Goal: Transaction & Acquisition: Book appointment/travel/reservation

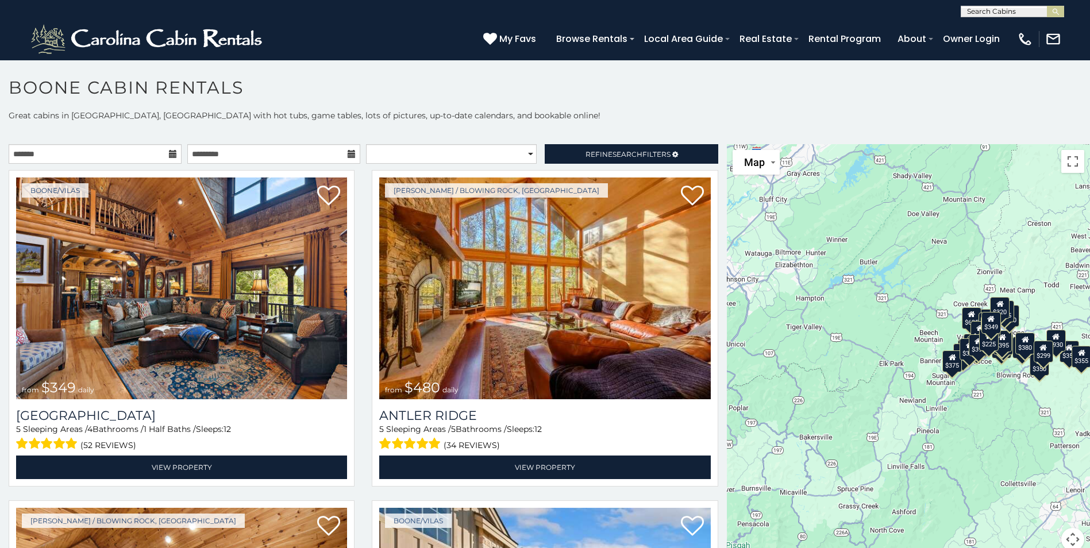
click at [101, 144] on div "**********" at bounding box center [545, 337] width 1090 height 455
click at [89, 158] on input "text" at bounding box center [95, 154] width 173 height 20
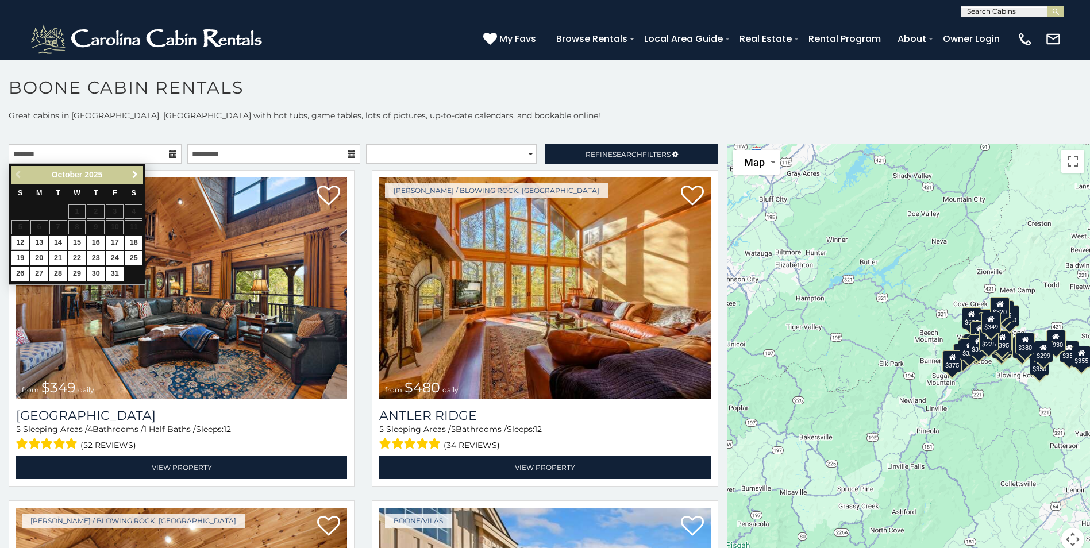
click at [138, 171] on span "Next" at bounding box center [134, 174] width 9 height 9
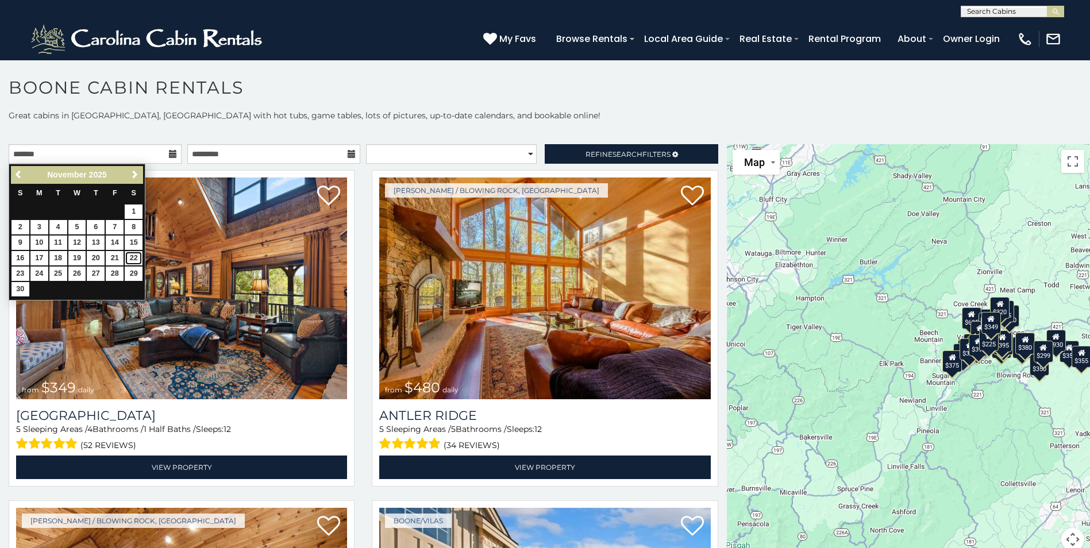
click at [130, 262] on link "22" at bounding box center [134, 258] width 18 height 14
type input "**********"
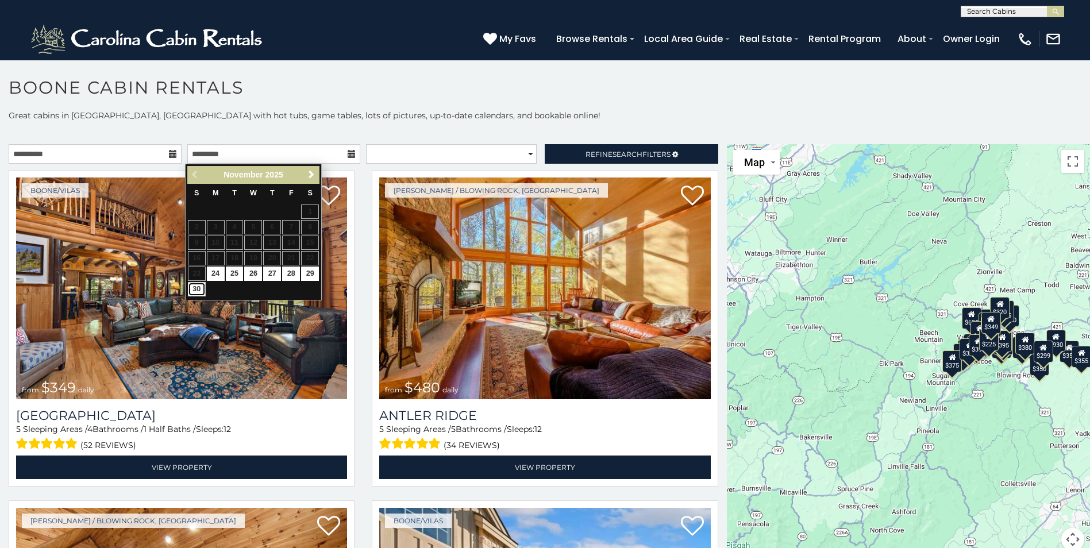
click at [193, 294] on link "30" at bounding box center [197, 289] width 18 height 14
type input "**********"
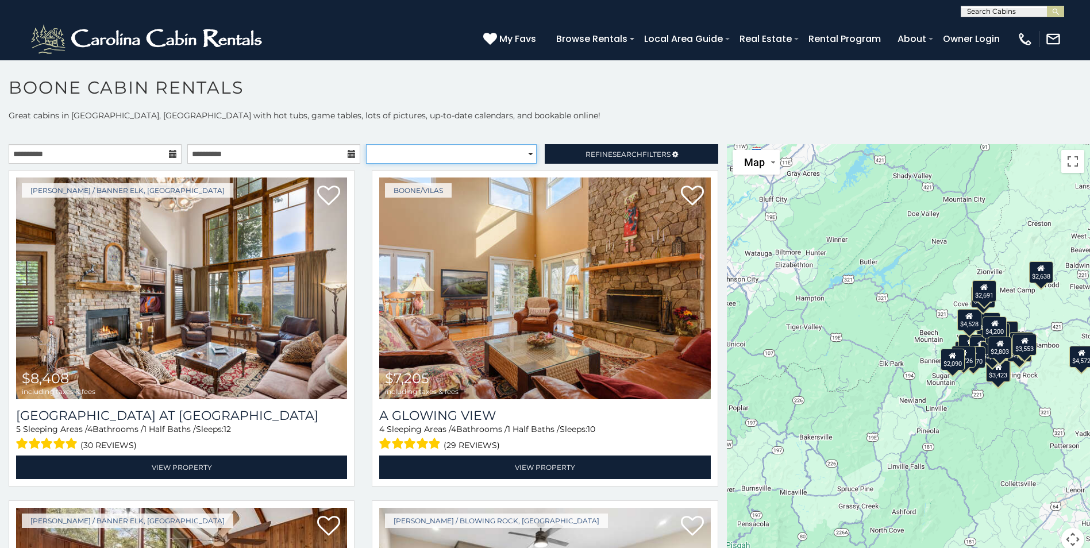
click at [524, 155] on select "**********" at bounding box center [451, 154] width 171 height 20
click at [595, 158] on span "Refine Search Filters" at bounding box center [628, 154] width 85 height 9
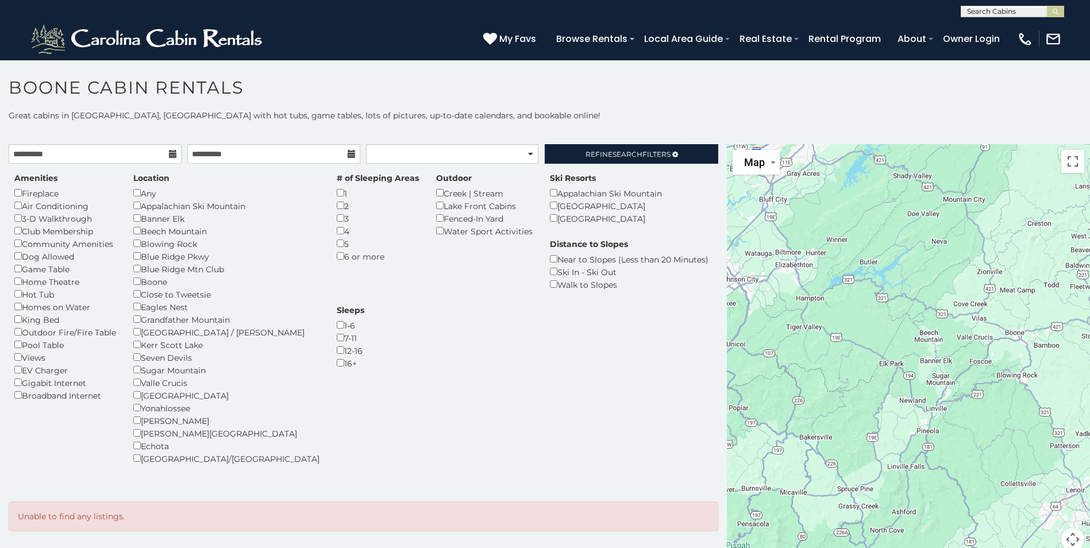
click at [141, 374] on div "Sugar Mountain" at bounding box center [226, 370] width 186 height 13
click at [364, 332] on div "7-11" at bounding box center [351, 338] width 28 height 13
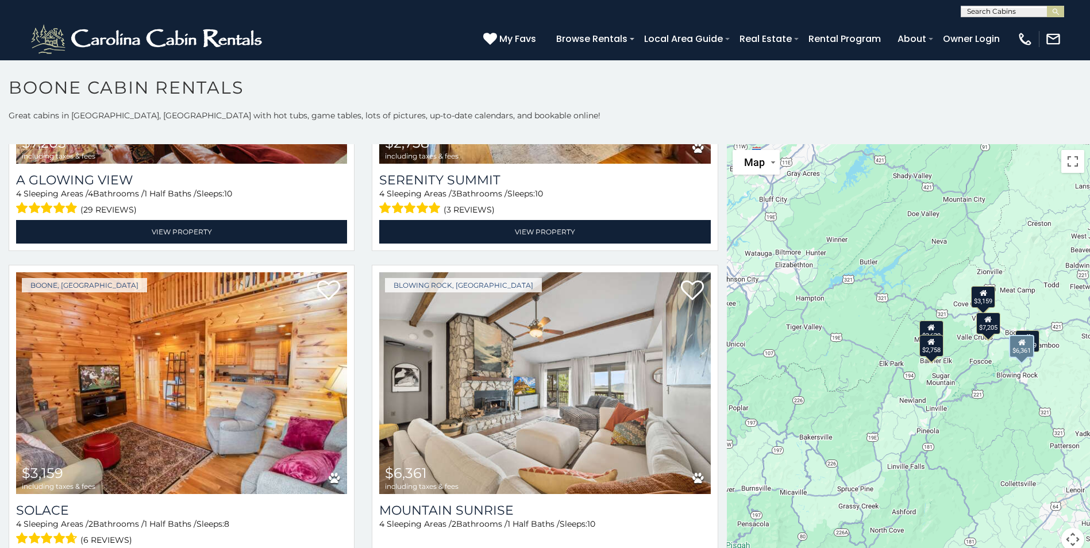
scroll to position [575, 0]
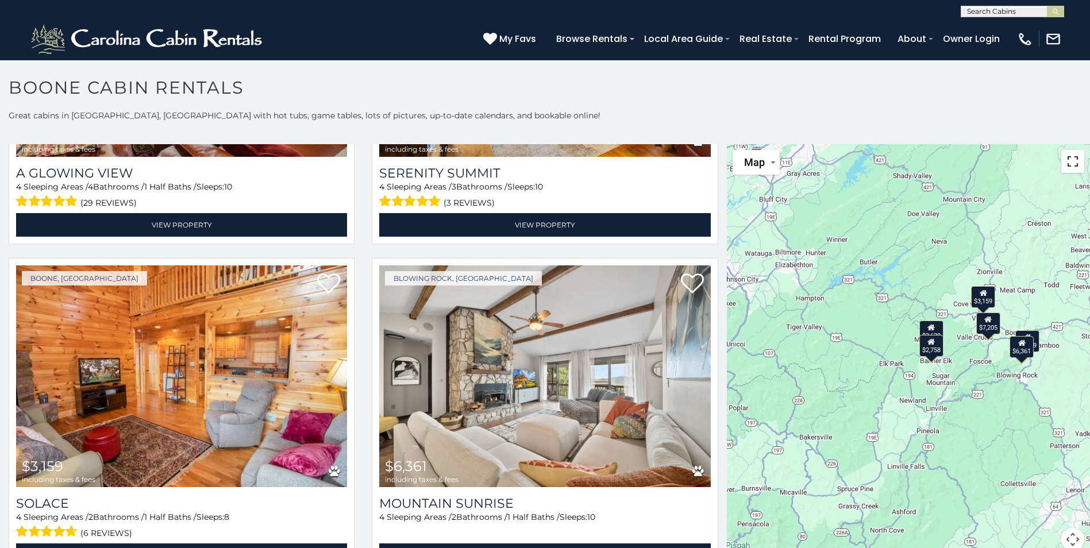
drag, startPoint x: 1063, startPoint y: 161, endPoint x: 1065, endPoint y: 206, distance: 44.9
click at [1063, 163] on button "Toggle fullscreen view" at bounding box center [1072, 161] width 23 height 23
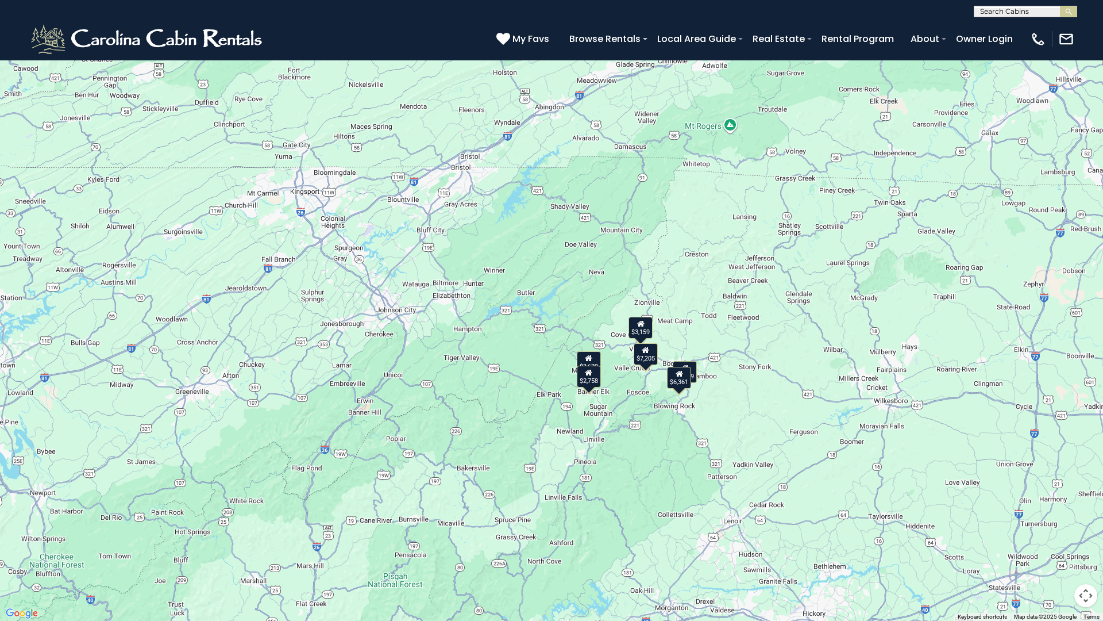
drag, startPoint x: 567, startPoint y: 347, endPoint x: 579, endPoint y: 421, distance: 74.5
click at [580, 422] on div "$7,205 $2,758 $3,159 $6,361 $3,429 $3,629" at bounding box center [551, 310] width 1103 height 621
click at [592, 380] on div "$2,758" at bounding box center [588, 375] width 24 height 22
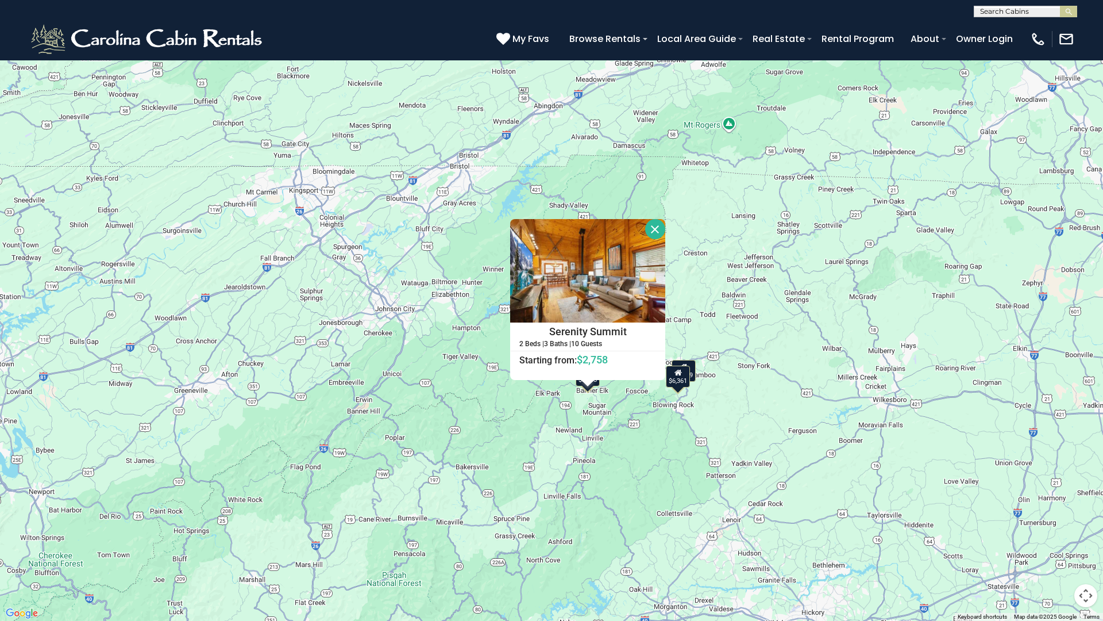
click at [632, 467] on div "$7,205 $2,758 $3,159 $6,361 $3,429 $3,629 Serenity Summit 2 Beds | 3 Baths | 10…" at bounding box center [551, 310] width 1103 height 621
click at [659, 236] on button "Close" at bounding box center [655, 229] width 20 height 20
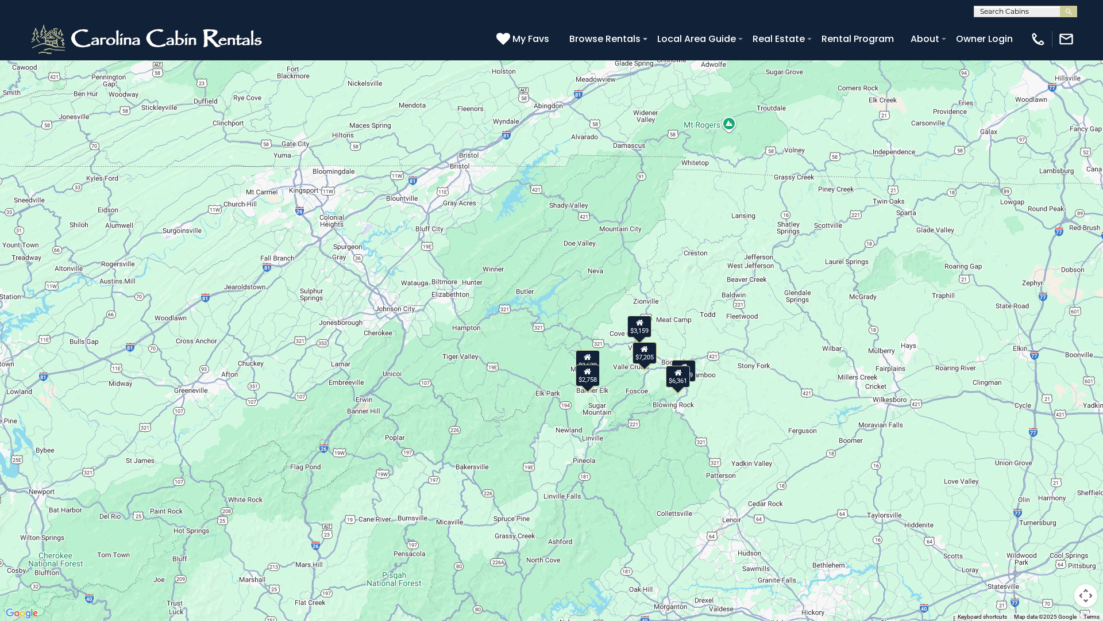
click at [587, 358] on icon at bounding box center [587, 357] width 7 height 8
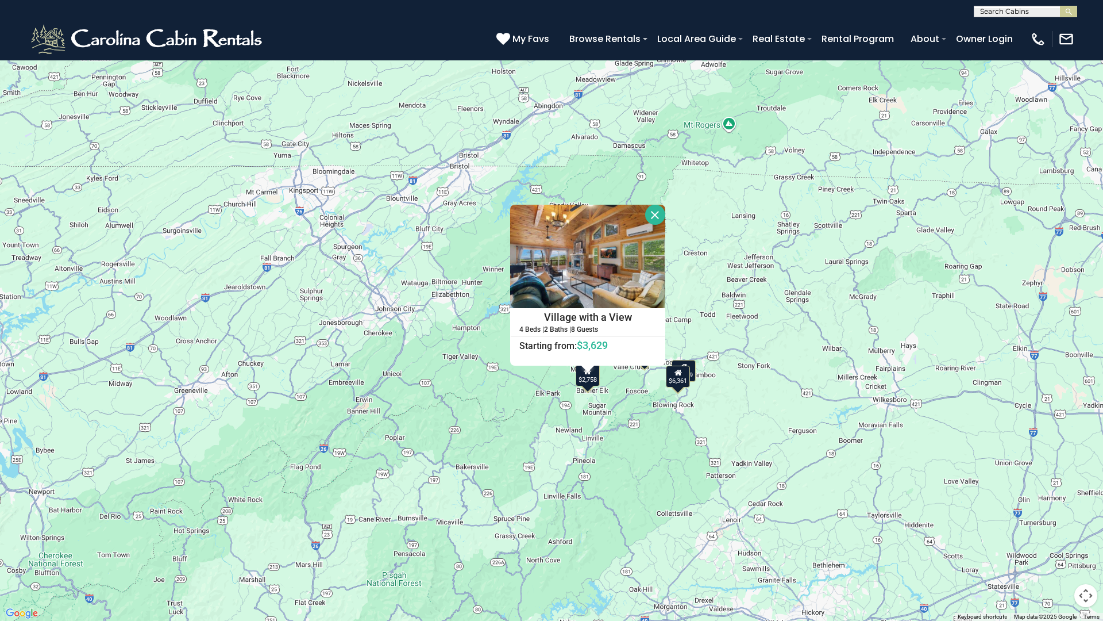
click at [656, 215] on button "Close" at bounding box center [655, 215] width 20 height 20
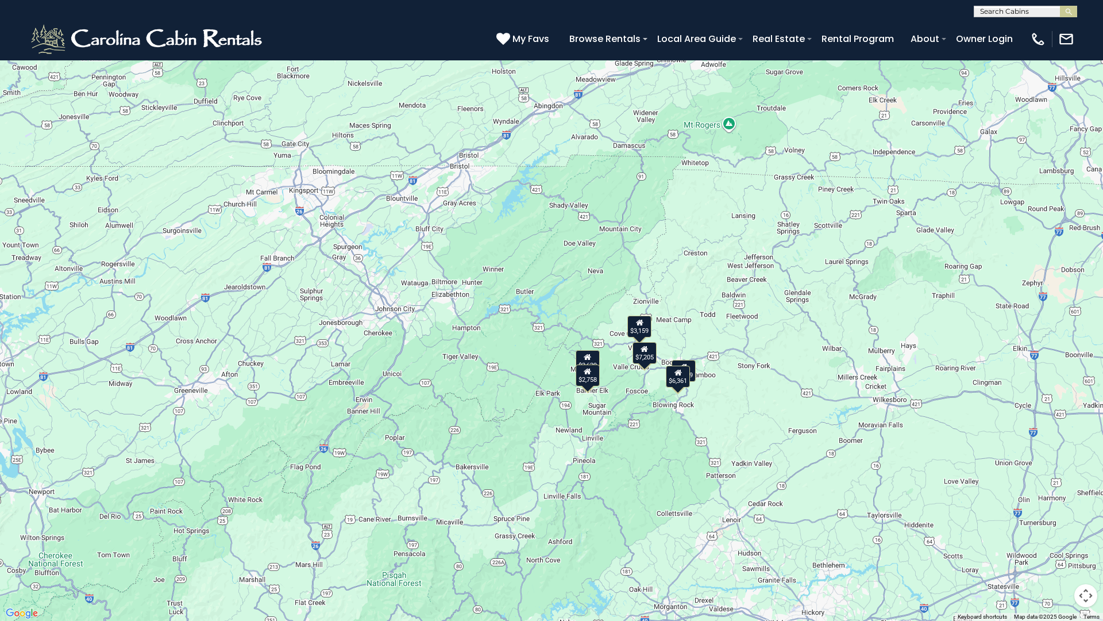
click at [648, 330] on div "$3,159" at bounding box center [640, 326] width 24 height 22
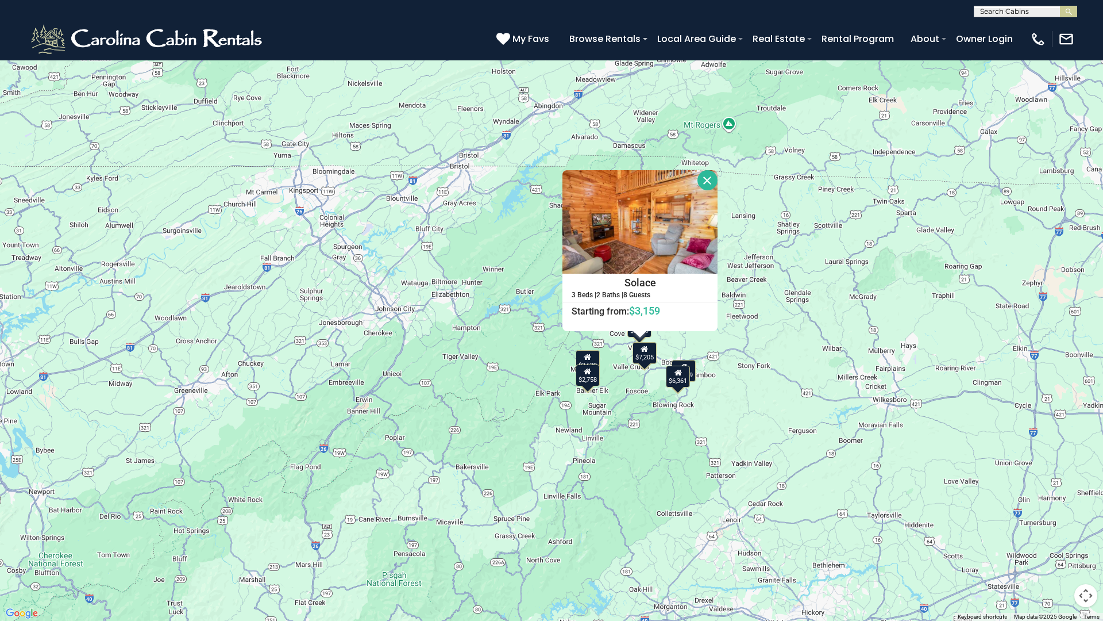
click at [703, 179] on button "Close" at bounding box center [708, 180] width 20 height 20
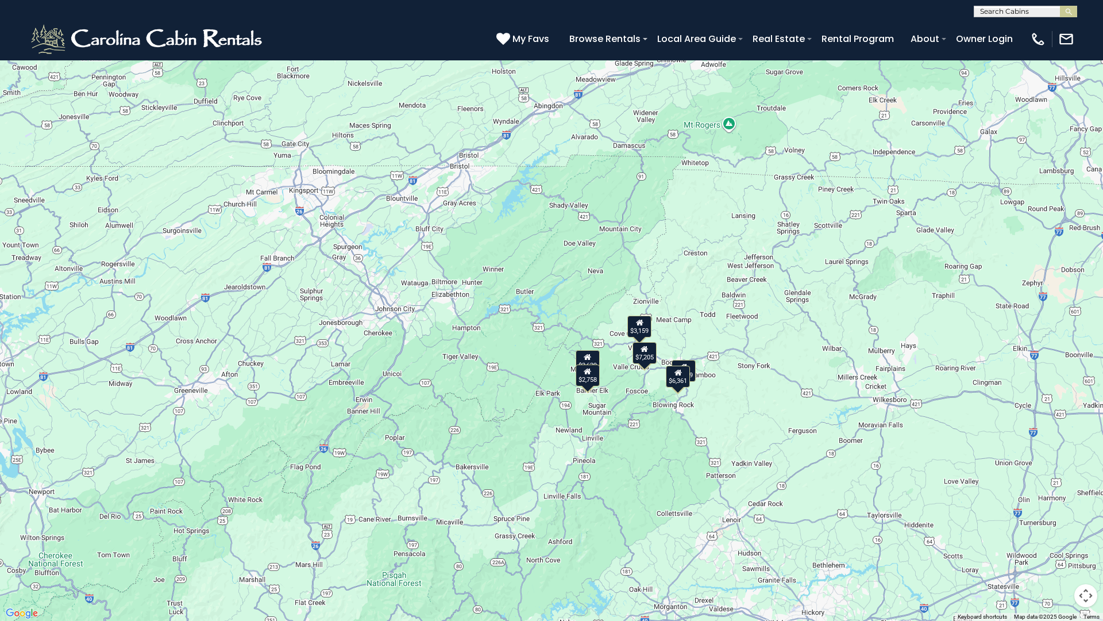
click at [694, 378] on div "$3,429" at bounding box center [684, 371] width 24 height 22
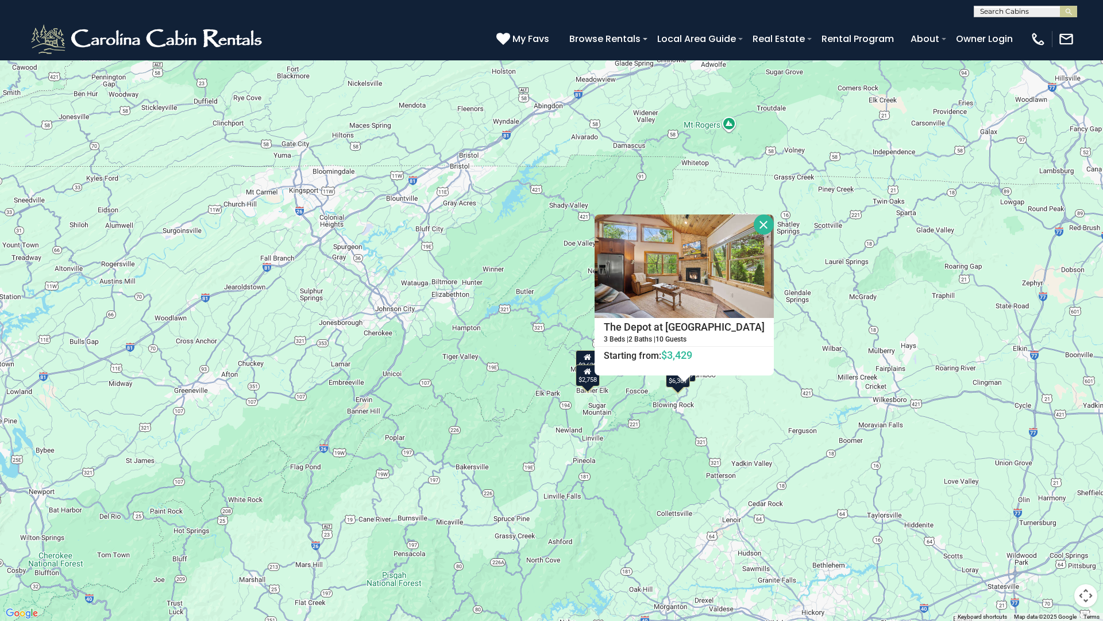
click at [759, 230] on button "Close" at bounding box center [764, 224] width 20 height 20
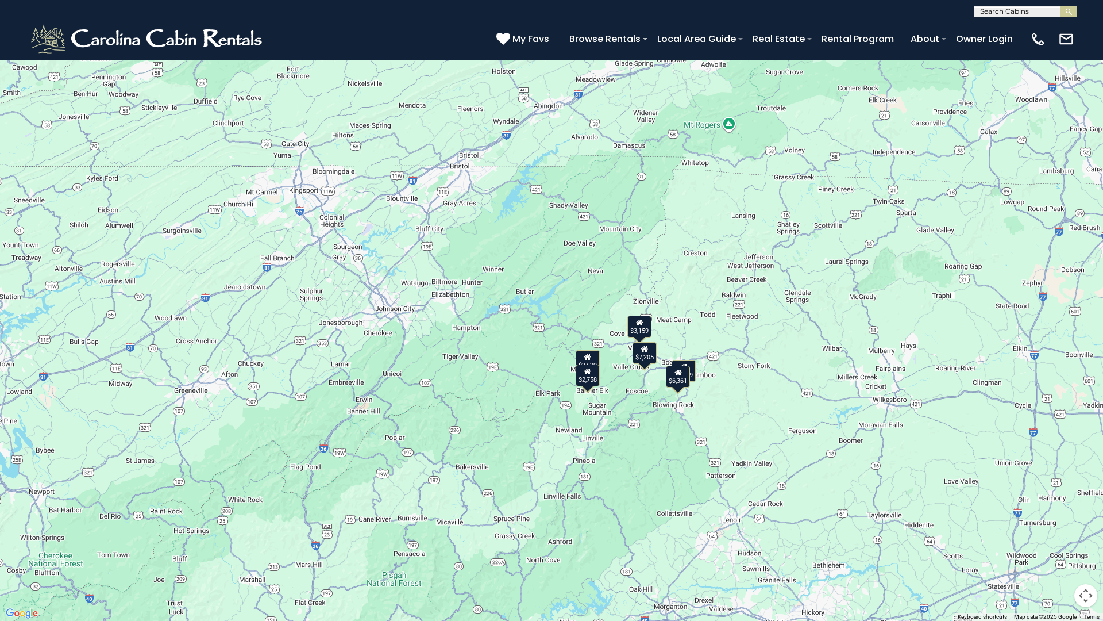
click at [1088, 8] on button "Toggle fullscreen view" at bounding box center [1086, 17] width 23 height 23
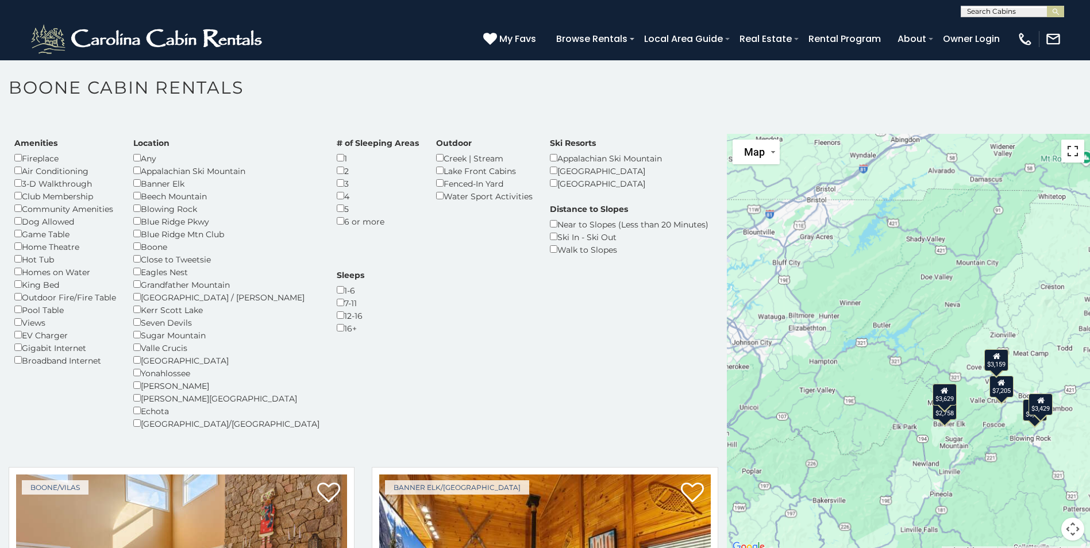
scroll to position [0, 0]
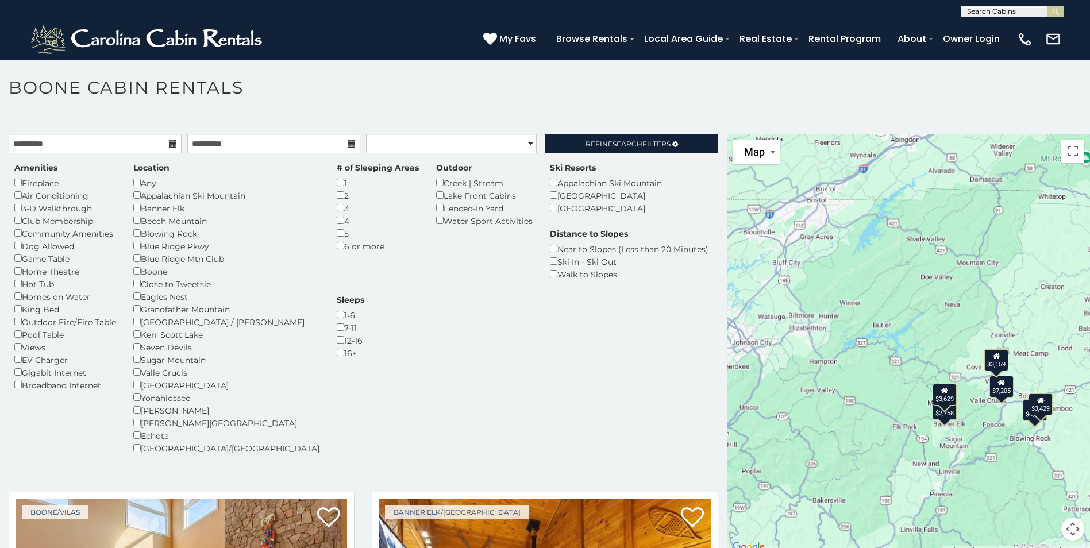
click at [138, 177] on div "Any" at bounding box center [226, 182] width 186 height 13
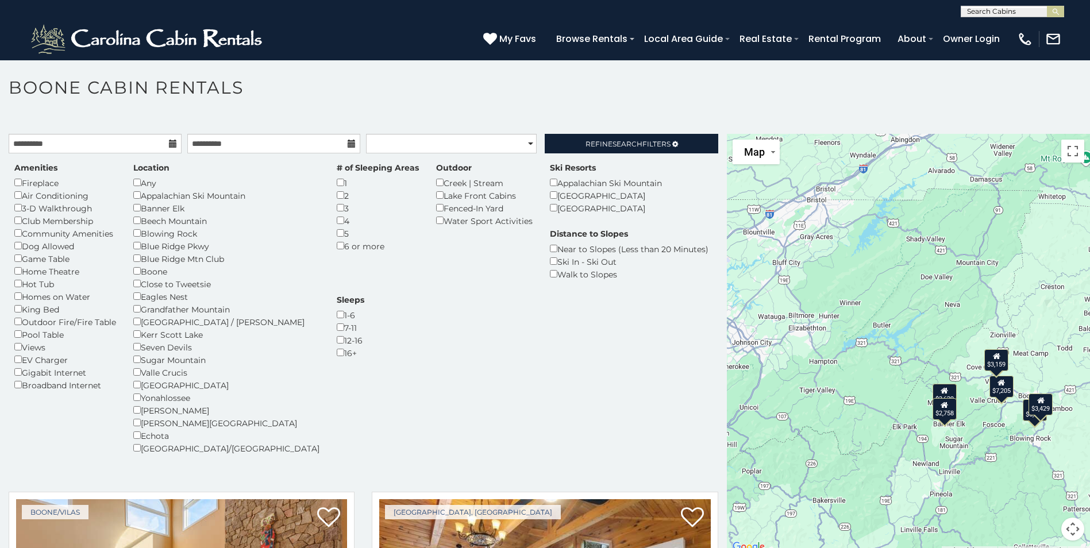
click at [939, 413] on div "$2,758" at bounding box center [945, 409] width 24 height 22
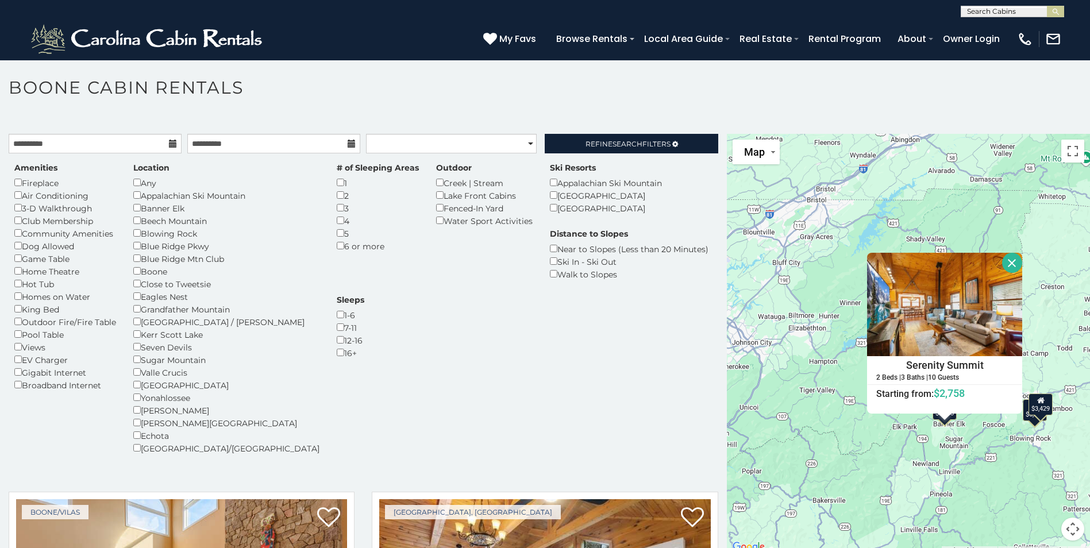
click at [775, 450] on div "$7,205 $3,629 $3,159 $2,758 $6,361 $3,429 $7,205 $3,629 $3,159 $2,758 $6,361 $3…" at bounding box center [908, 344] width 363 height 421
click at [1036, 409] on div "$3,429" at bounding box center [1041, 405] width 24 height 22
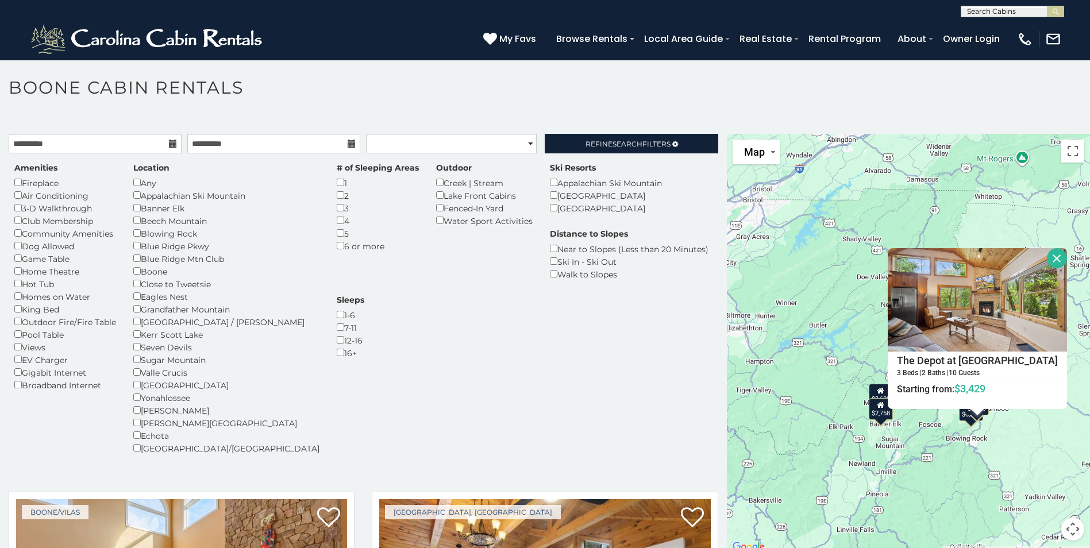
click at [962, 424] on div "$7,205 $3,629 $3,159 $2,758 $6,361 $3,429 $7,205 $3,629 $3,159 $2,758 $6,361 $3…" at bounding box center [908, 344] width 363 height 421
click at [963, 422] on div "$7,205 $3,629 $3,159 $2,758 $6,361 $3,429 $7,205 $3,629 $3,159 $2,758 $6,361 $3…" at bounding box center [908, 344] width 363 height 421
click at [1047, 252] on button "Close" at bounding box center [1057, 258] width 20 height 20
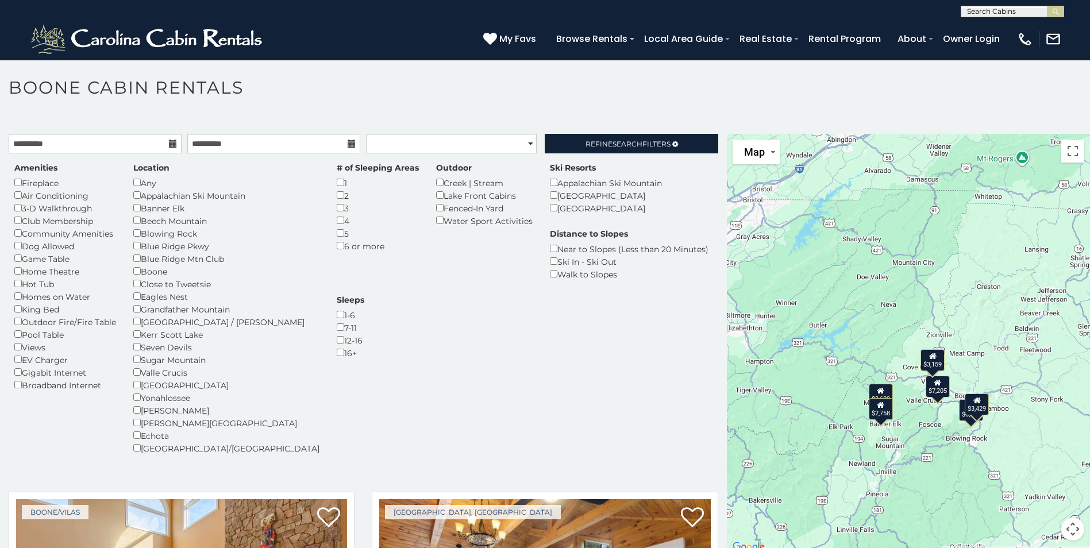
click at [965, 414] on div "$3,429" at bounding box center [977, 405] width 24 height 22
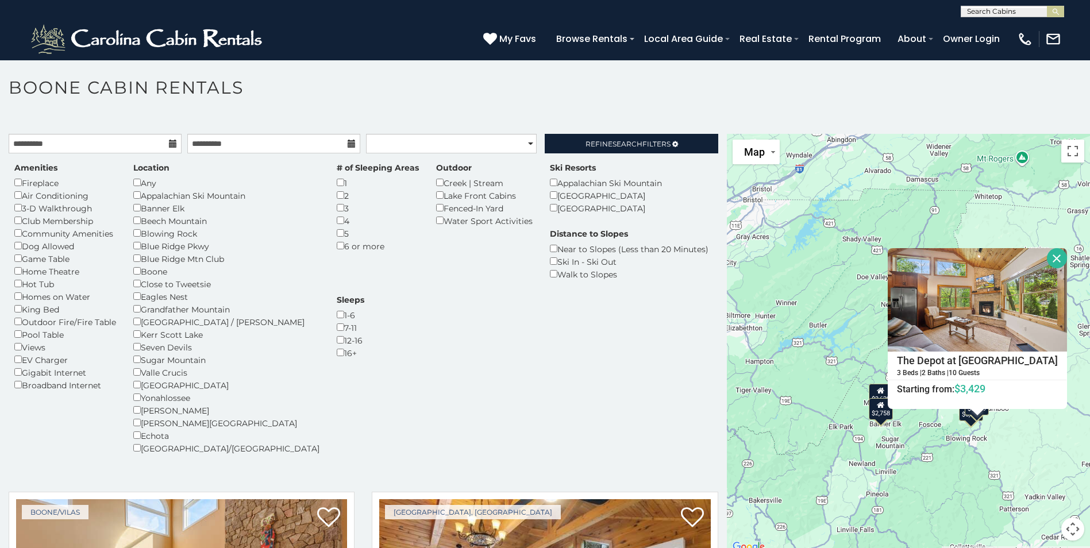
click at [1047, 254] on button "Close" at bounding box center [1057, 258] width 20 height 20
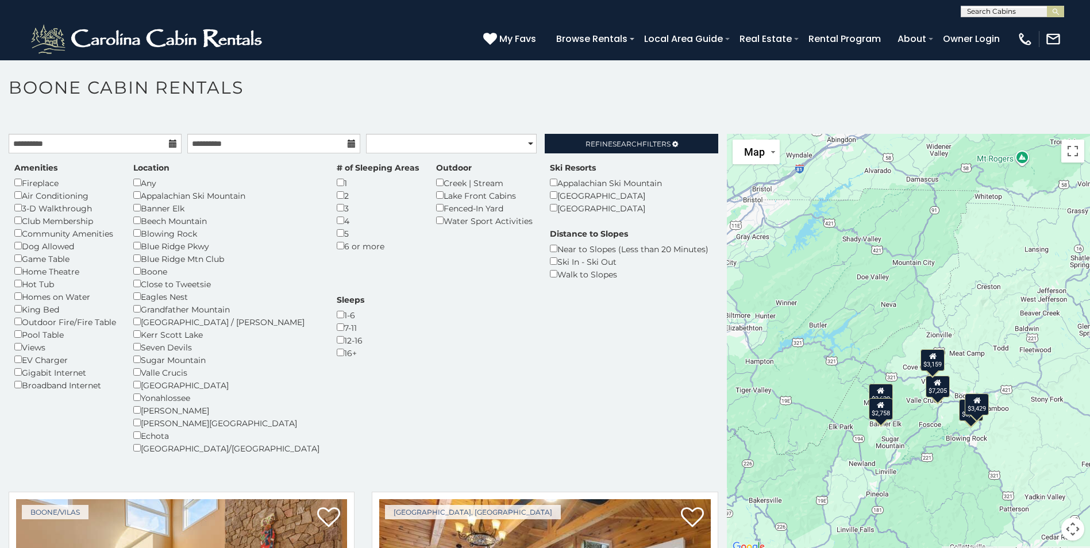
click at [929, 356] on icon at bounding box center [932, 356] width 7 height 8
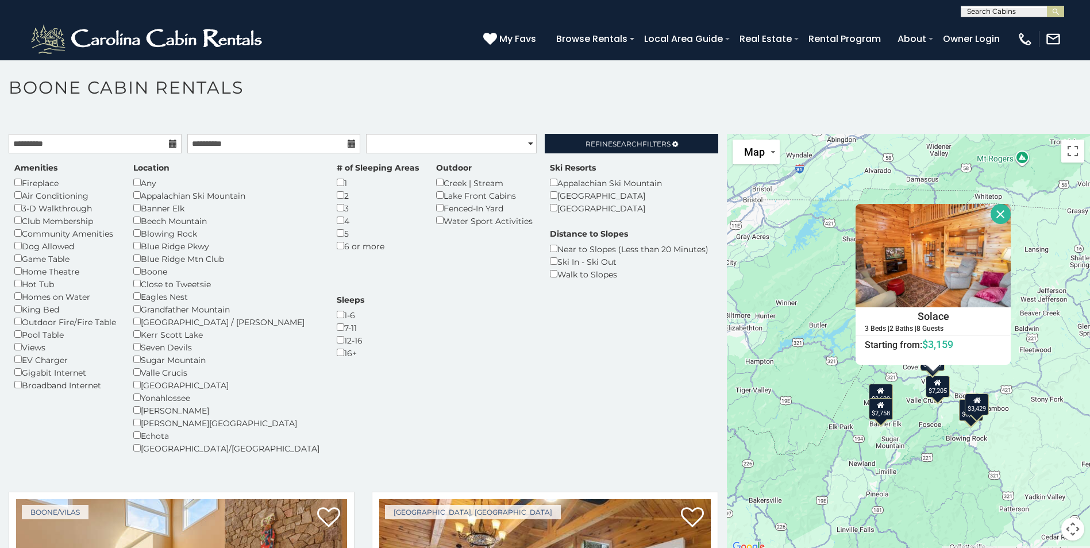
click at [993, 198] on div "$7,205 $3,629 $3,159 $2,758 $6,361 $3,429 $7,205 $3,629 $3,159 $2,758 $6,361 $3…" at bounding box center [908, 344] width 363 height 421
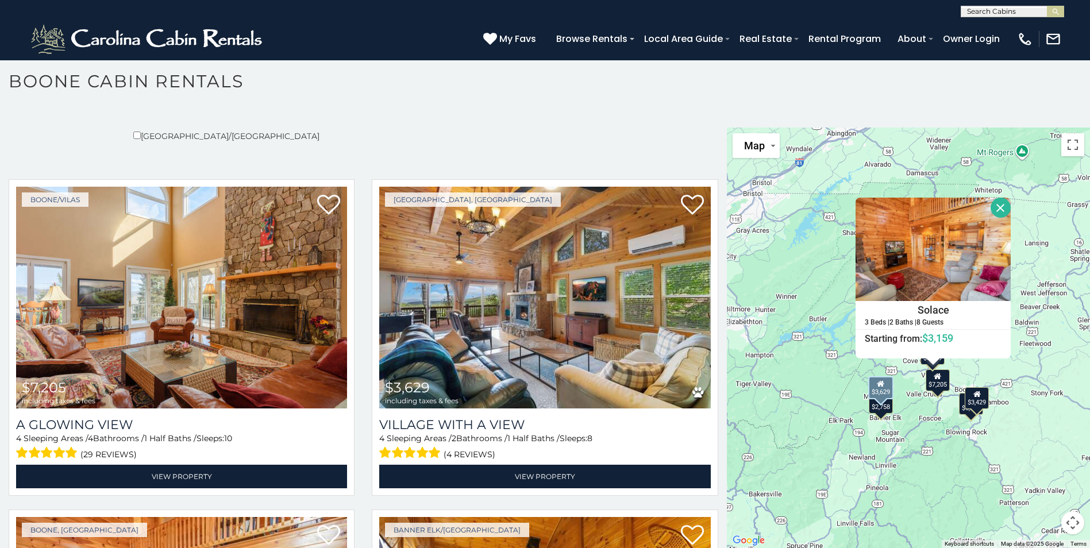
scroll to position [345, 0]
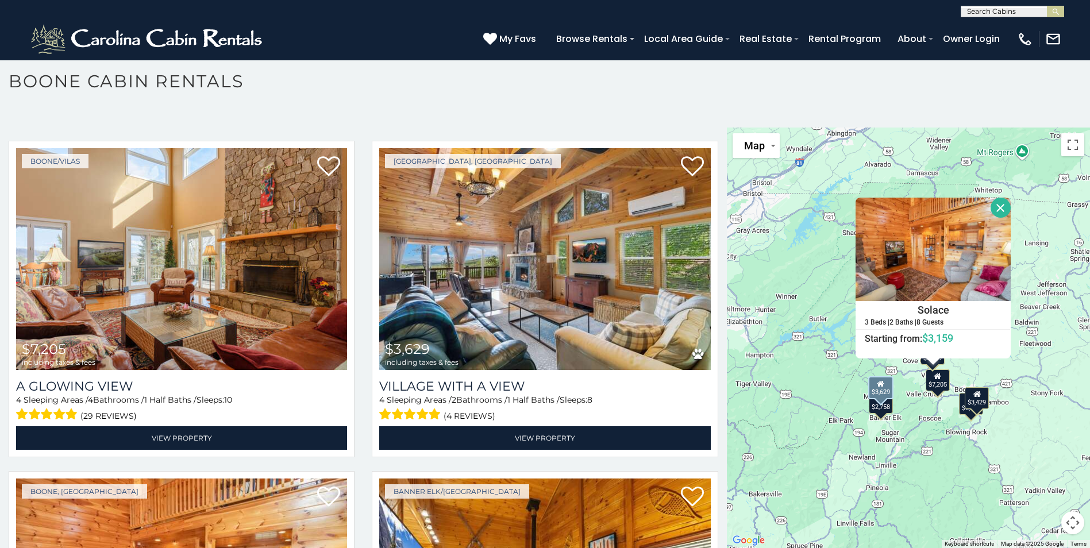
click at [497, 303] on img at bounding box center [544, 259] width 331 height 222
click at [503, 440] on link "View Property" at bounding box center [544, 438] width 331 height 24
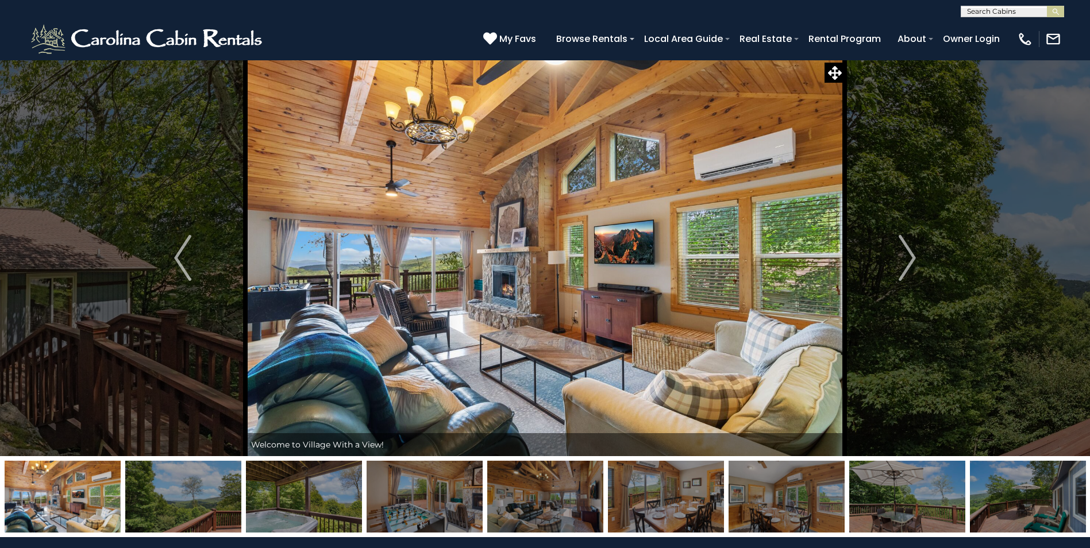
click at [903, 252] on img "Next" at bounding box center [907, 258] width 17 height 46
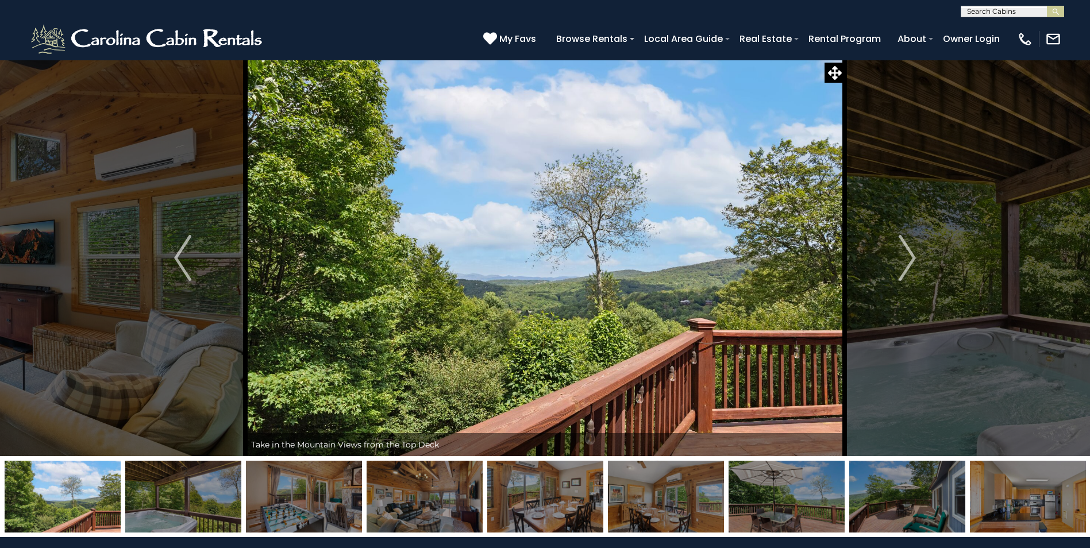
click at [903, 252] on img "Next" at bounding box center [907, 258] width 17 height 46
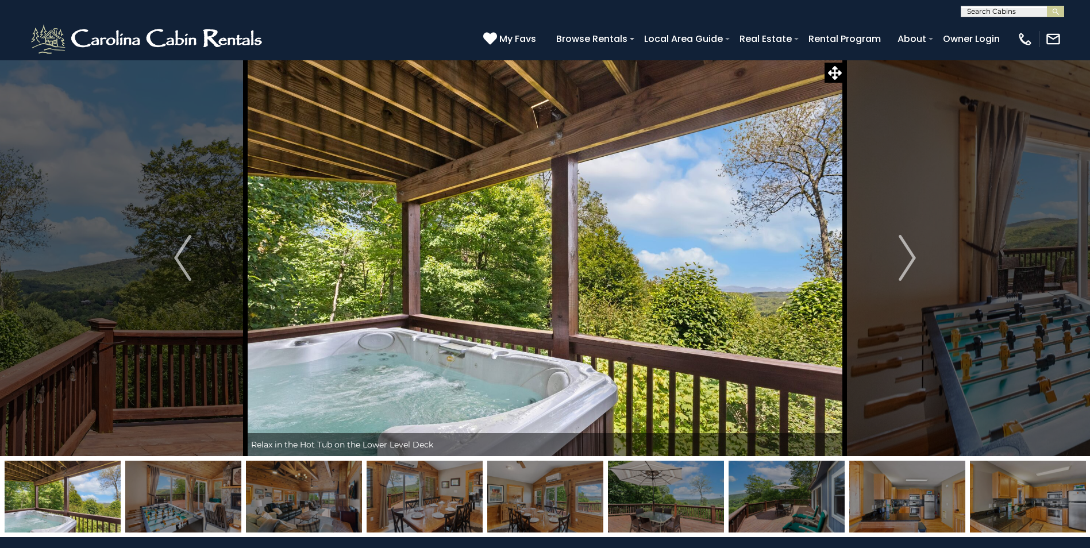
click at [903, 252] on img "Next" at bounding box center [907, 258] width 17 height 46
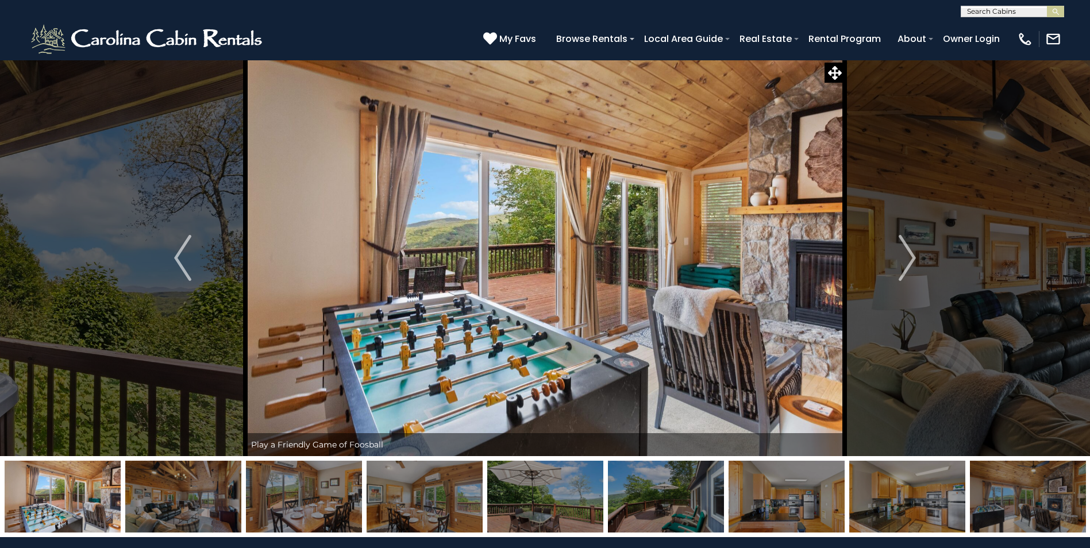
click at [903, 252] on img "Next" at bounding box center [907, 258] width 17 height 46
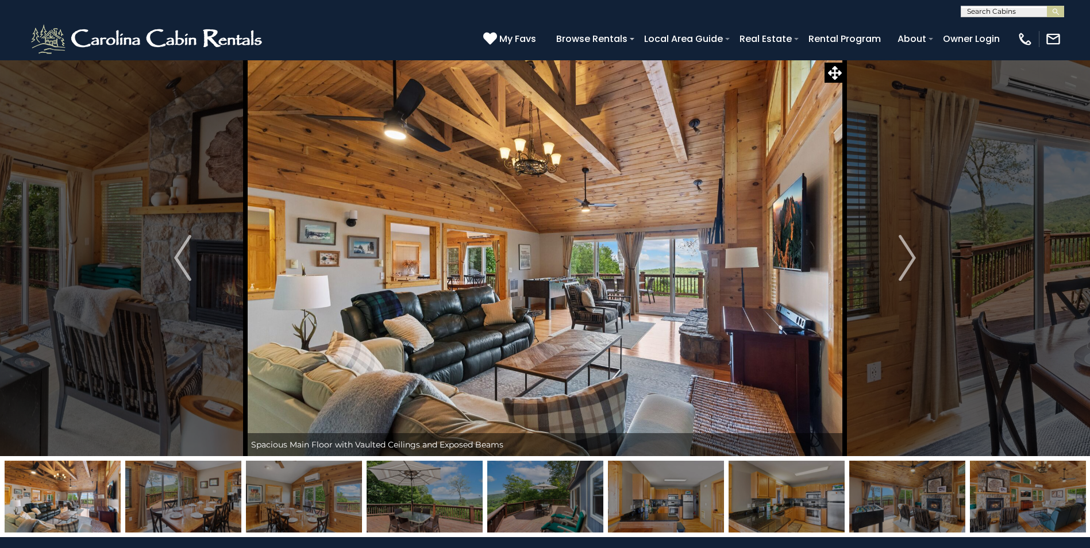
click at [903, 252] on img "Next" at bounding box center [907, 258] width 17 height 46
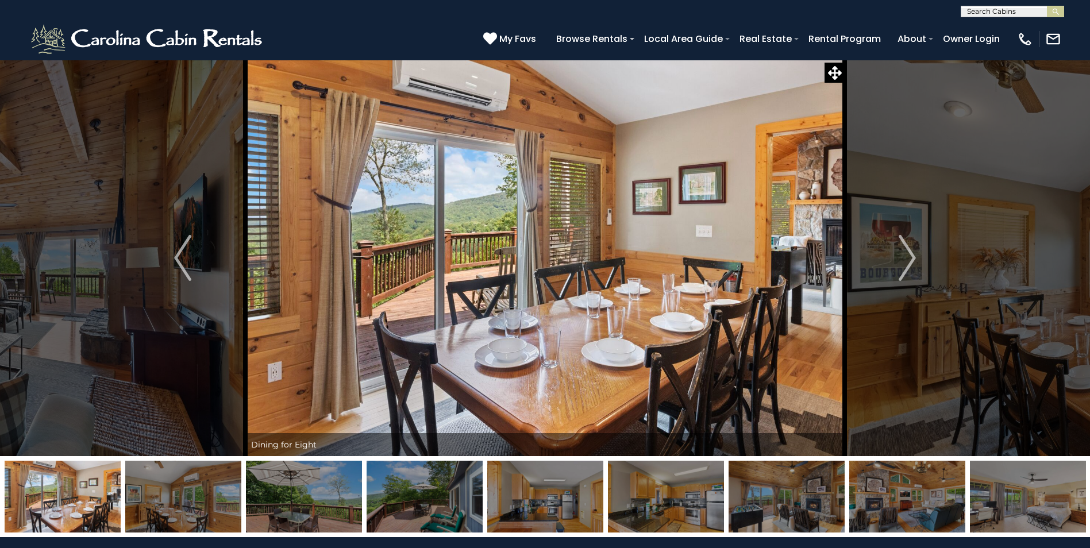
click at [903, 252] on img "Next" at bounding box center [907, 258] width 17 height 46
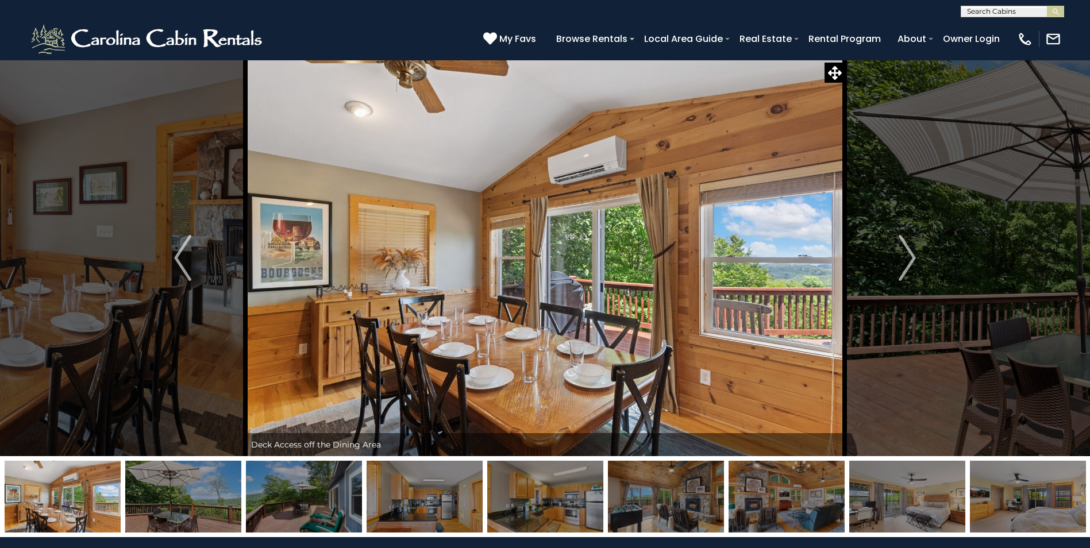
click at [903, 252] on img "Next" at bounding box center [907, 258] width 17 height 46
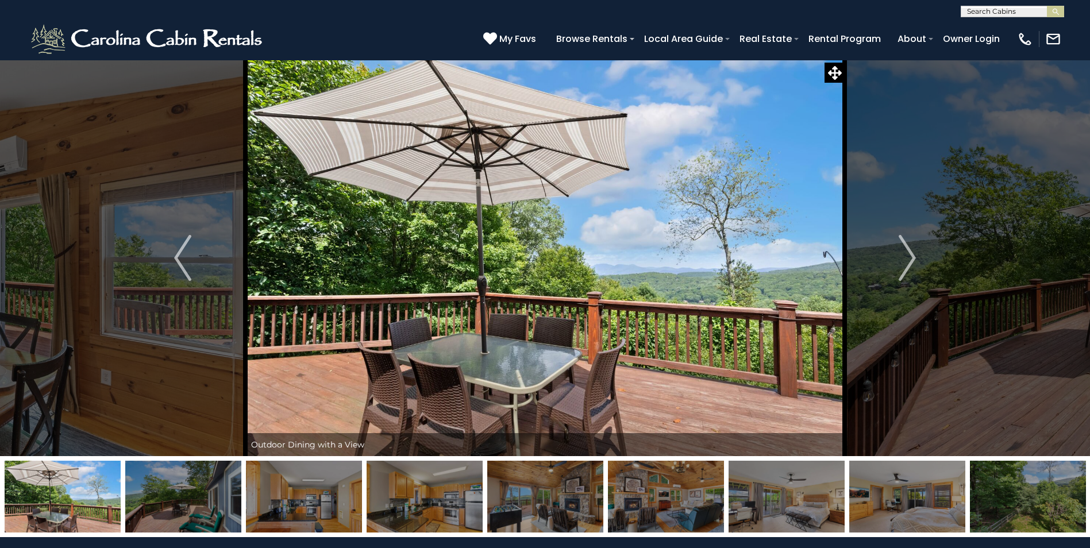
click at [903, 252] on img "Next" at bounding box center [907, 258] width 17 height 46
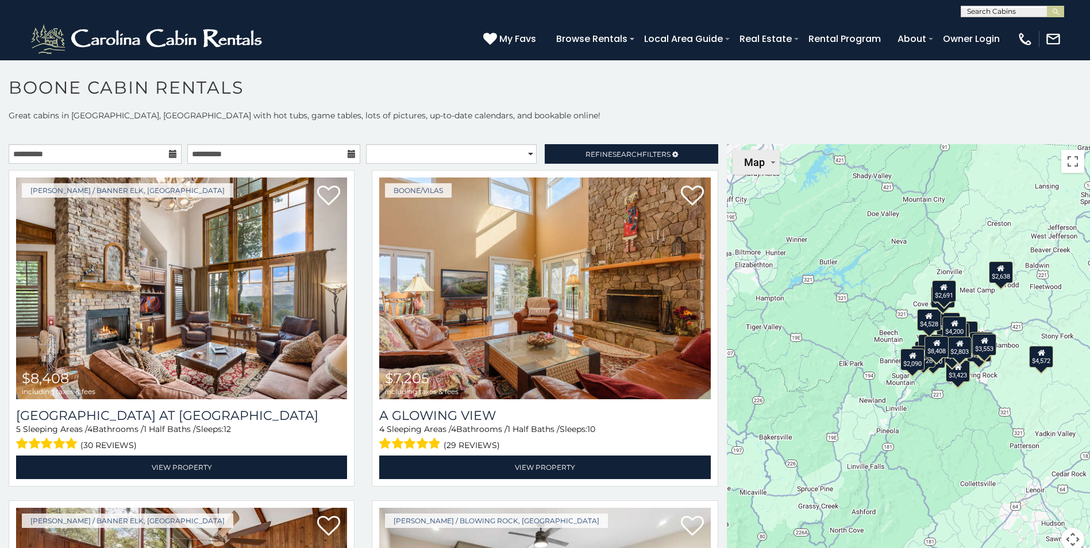
click at [768, 164] on button "Map" at bounding box center [756, 162] width 47 height 25
click at [807, 389] on div "$8,408 $7,205 $3,709 $4,572 $3,162 $3,915 $4,865 $2,638 $4,343 $4,255 $4,528 $3…" at bounding box center [908, 354] width 363 height 421
click at [519, 154] on select "**********" at bounding box center [451, 154] width 171 height 20
select select "*********"
click at [366, 144] on select "**********" at bounding box center [451, 154] width 171 height 20
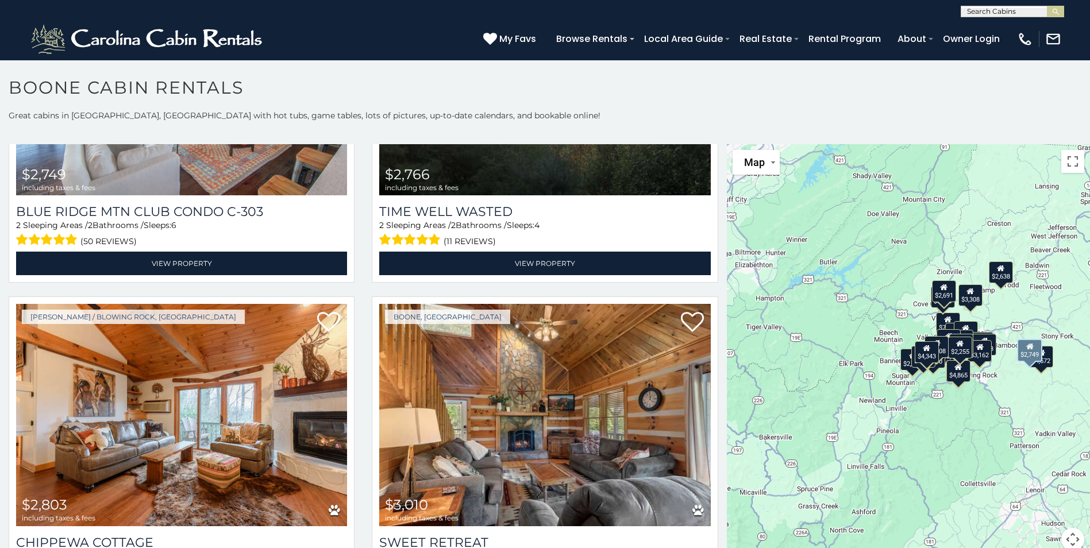
scroll to position [2873, 0]
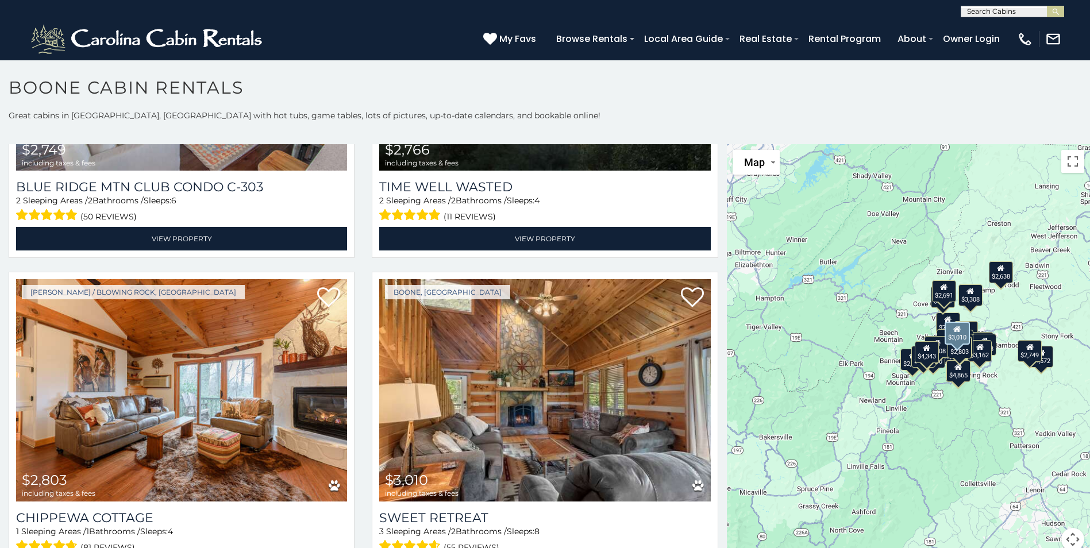
click at [515, 412] on img at bounding box center [544, 390] width 331 height 222
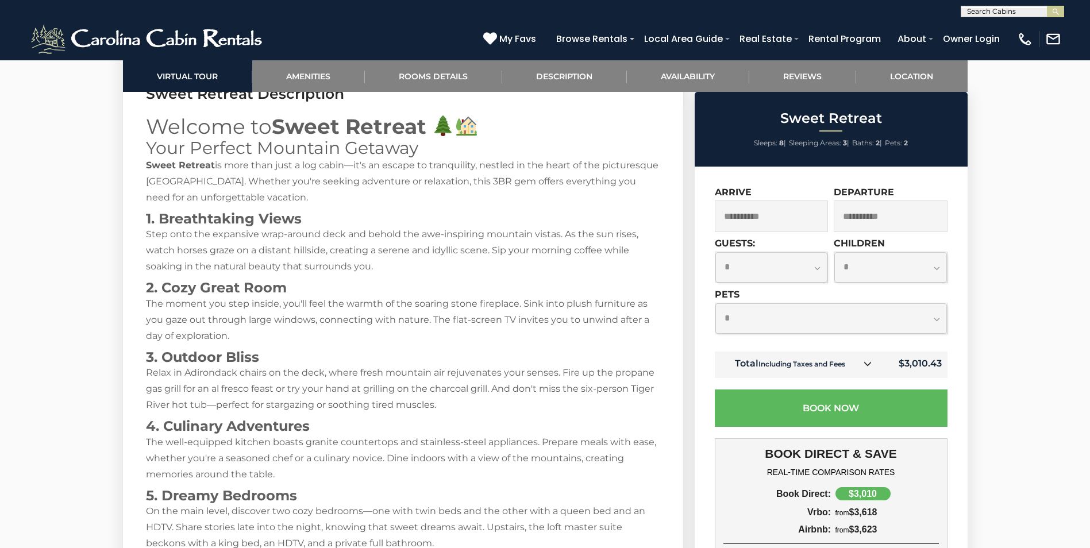
scroll to position [1437, 0]
